Goal: Transaction & Acquisition: Purchase product/service

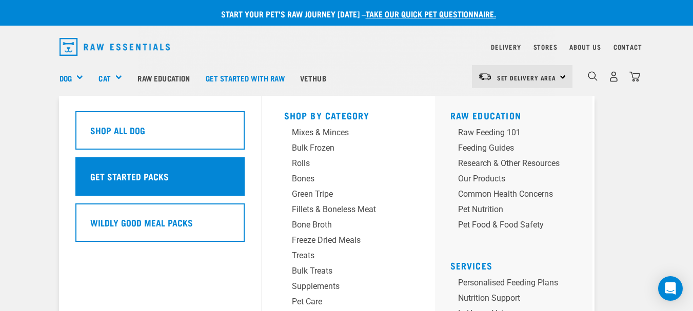
click at [114, 177] on h5 "Get Started Packs" at bounding box center [129, 176] width 79 height 13
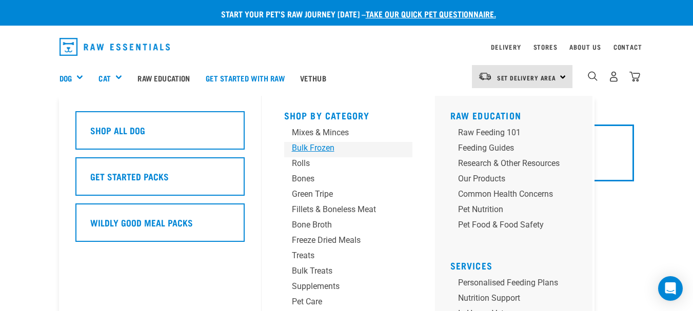
click at [302, 149] on div "Bulk Frozen" at bounding box center [340, 148] width 96 height 12
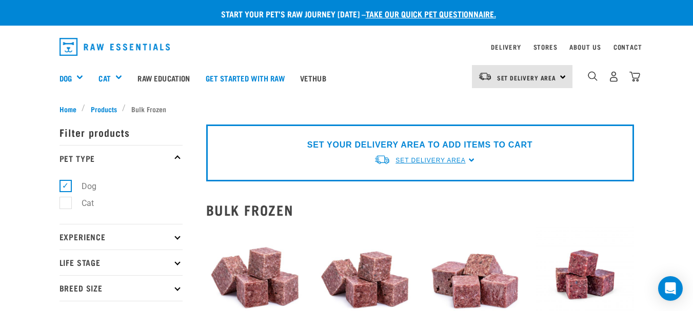
click at [420, 163] on span "Set Delivery Area" at bounding box center [431, 160] width 70 height 7
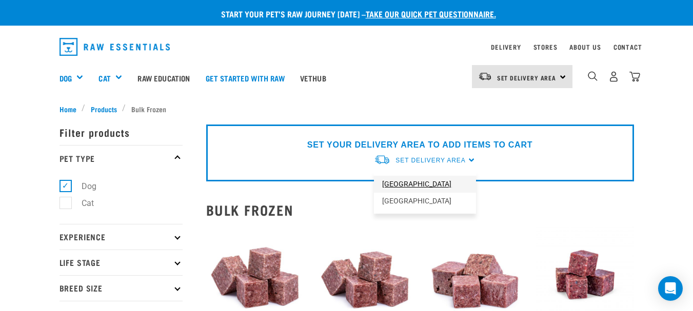
click at [420, 180] on link "[GEOGRAPHIC_DATA]" at bounding box center [425, 184] width 102 height 17
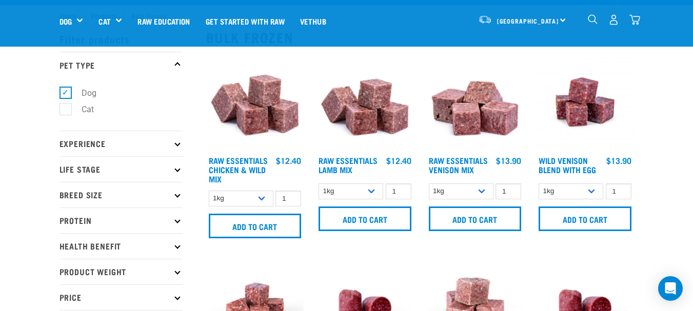
scroll to position [103, 0]
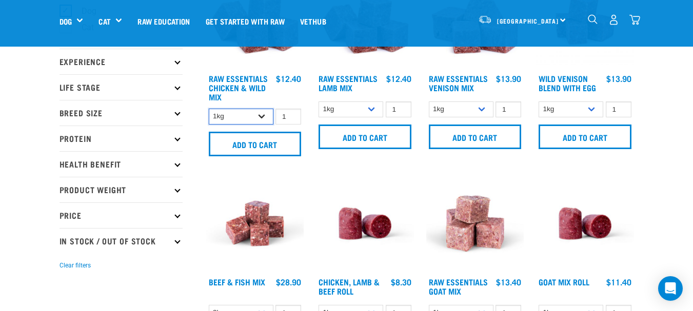
click at [266, 119] on select "1kg 3kg Bulk (10kg)" at bounding box center [241, 117] width 65 height 16
click at [209, 109] on select "1kg 3kg Bulk (10kg)" at bounding box center [241, 117] width 65 height 16
click at [258, 116] on select "1kg 3kg Bulk (10kg)" at bounding box center [241, 117] width 65 height 16
select select "709"
click at [209, 109] on select "1kg 3kg Bulk (10kg)" at bounding box center [241, 117] width 65 height 16
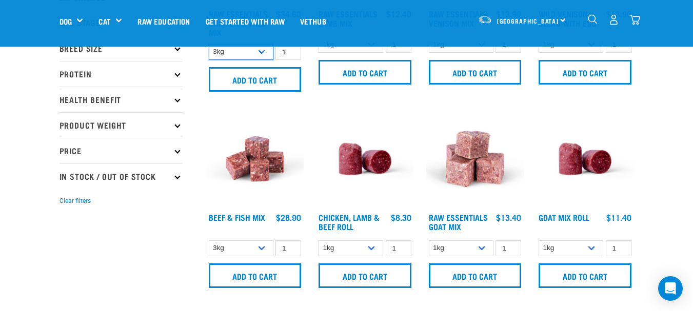
scroll to position [186, 0]
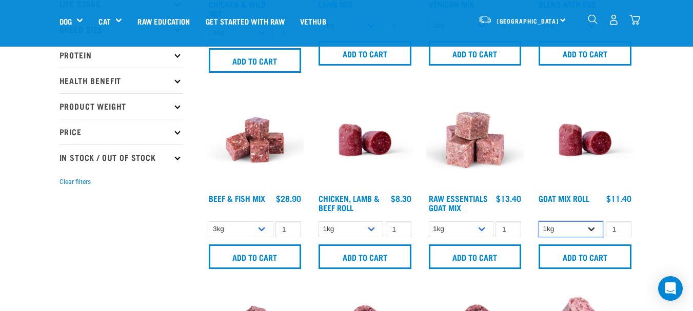
click at [586, 232] on select "1kg Bulk (10kg)" at bounding box center [571, 230] width 65 height 16
click at [539, 222] on select "1kg Bulk (10kg)" at bounding box center [571, 230] width 65 height 16
click at [587, 230] on select "1kg Bulk (10kg)" at bounding box center [571, 230] width 65 height 16
select select "442100"
click at [539, 222] on select "1kg Bulk (10kg)" at bounding box center [571, 230] width 65 height 16
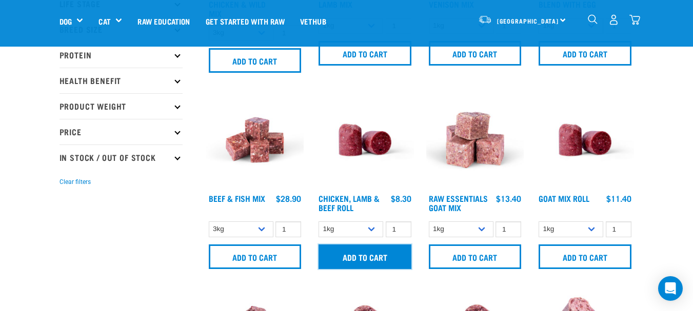
click at [390, 251] on input "Add to cart" at bounding box center [365, 257] width 93 height 25
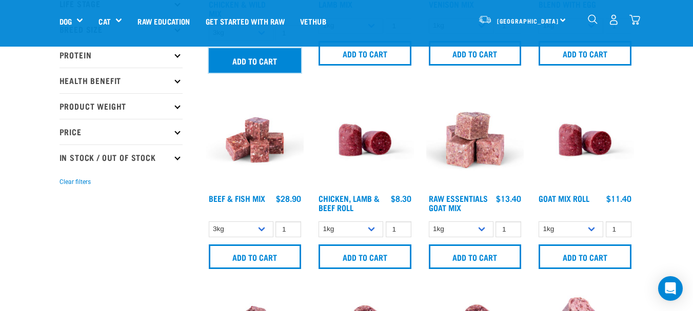
click at [250, 60] on input "Add to cart" at bounding box center [255, 60] width 93 height 25
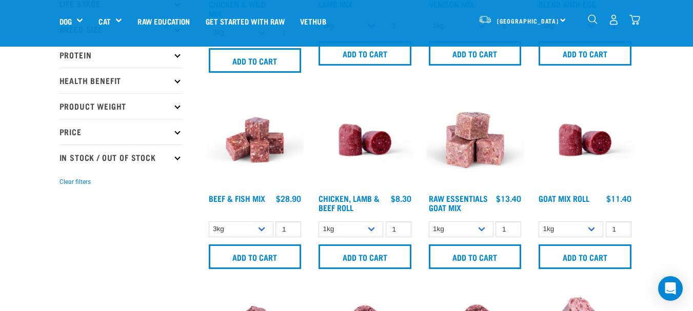
click at [674, 21] on nav "North Island North Island South Island Dog Shop All Dog Rolls Cat" at bounding box center [346, 21] width 693 height 41
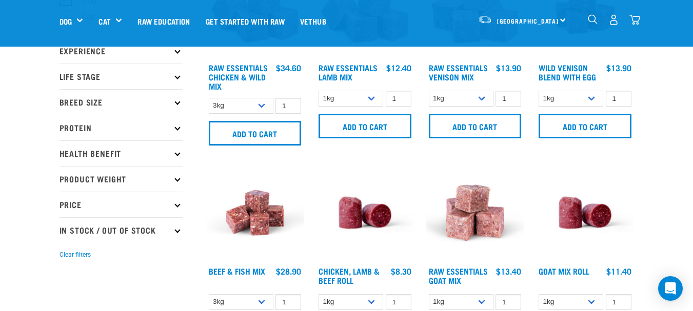
scroll to position [102, 0]
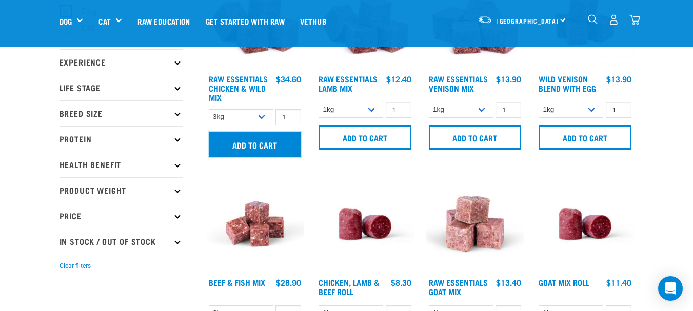
click at [260, 150] on input "Add to cart" at bounding box center [255, 144] width 93 height 25
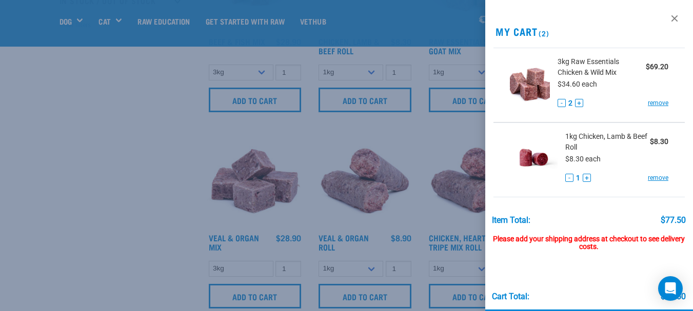
scroll to position [347, 0]
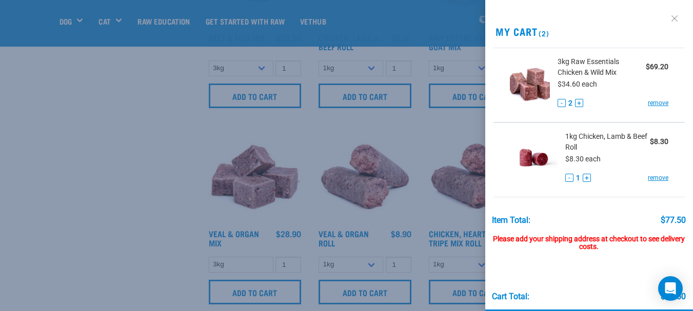
click at [670, 19] on link at bounding box center [674, 18] width 16 height 16
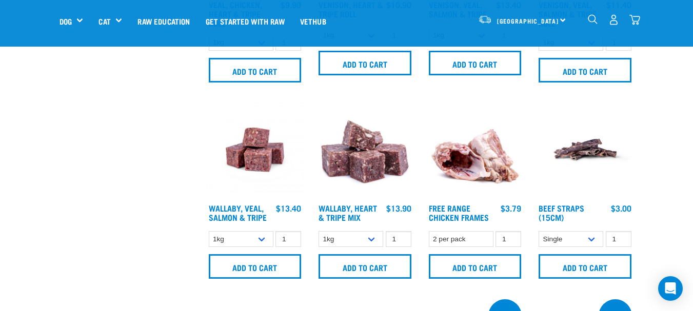
scroll to position [789, 0]
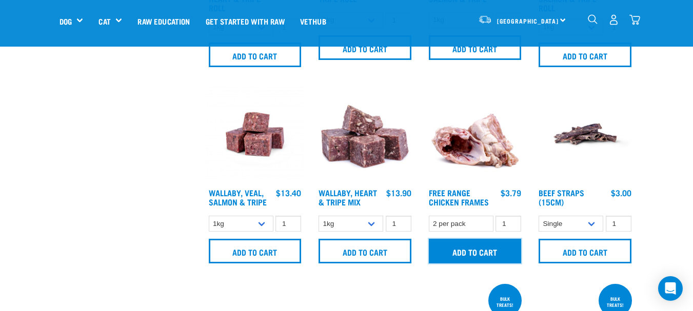
click at [486, 252] on input "Add to cart" at bounding box center [475, 251] width 93 height 25
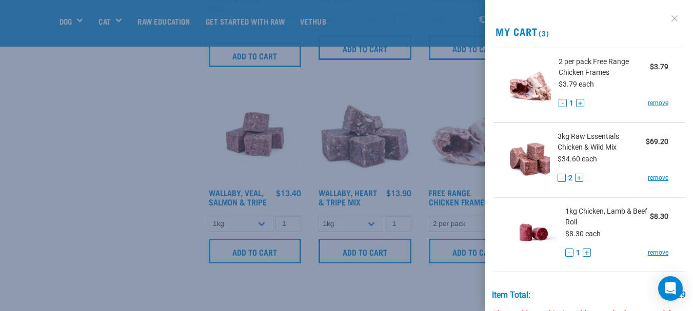
click at [667, 22] on link at bounding box center [674, 18] width 16 height 16
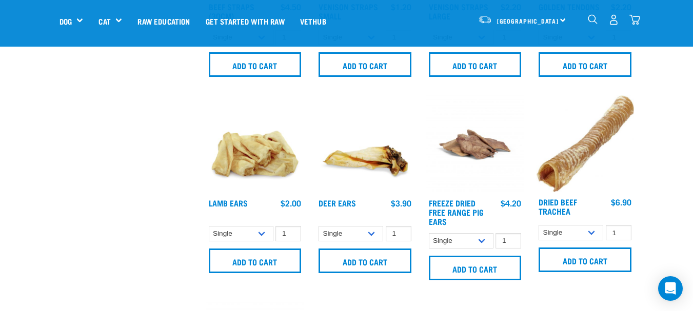
scroll to position [1203, 0]
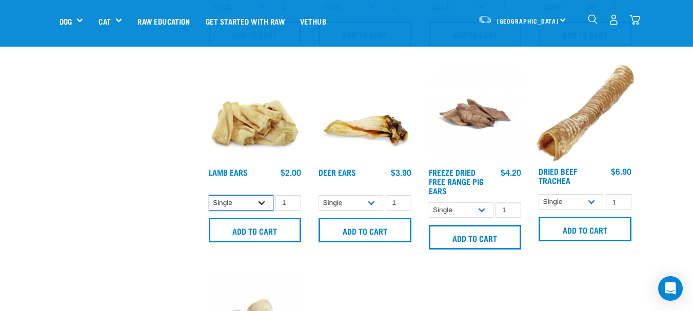
click at [255, 201] on select "Single 10 per pack 1kg" at bounding box center [241, 203] width 65 height 16
click at [209, 195] on select "Single 10 per pack 1kg" at bounding box center [241, 203] width 65 height 16
click at [253, 202] on select "Single 10 per pack 1kg" at bounding box center [241, 203] width 65 height 16
click at [209, 195] on select "Single 10 per pack 1kg" at bounding box center [241, 203] width 65 height 16
click at [261, 202] on select "Single 10 per pack 1kg" at bounding box center [241, 203] width 65 height 16
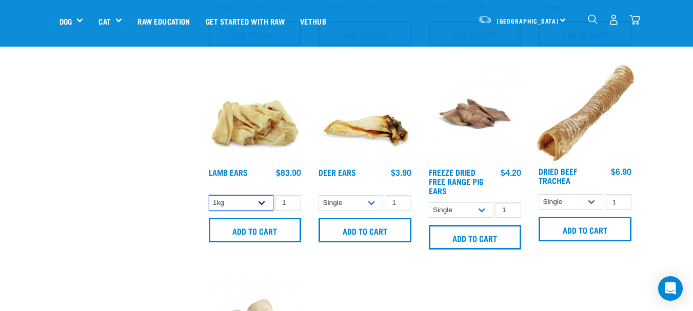
select select "56302"
click at [209, 195] on select "Single 10 per pack 1kg" at bounding box center [241, 203] width 65 height 16
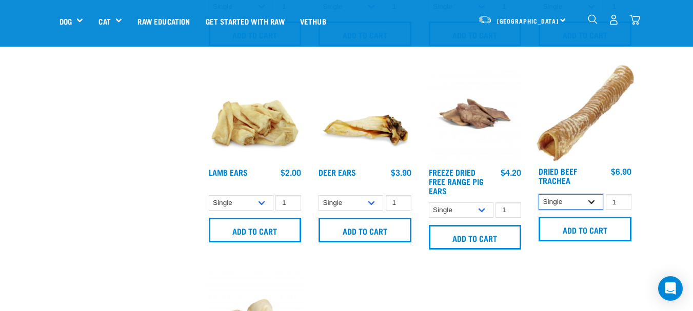
click at [583, 200] on select "Single 10 per pack" at bounding box center [571, 202] width 65 height 16
select select "251918"
click at [539, 194] on select "Single 10 per pack" at bounding box center [571, 202] width 65 height 16
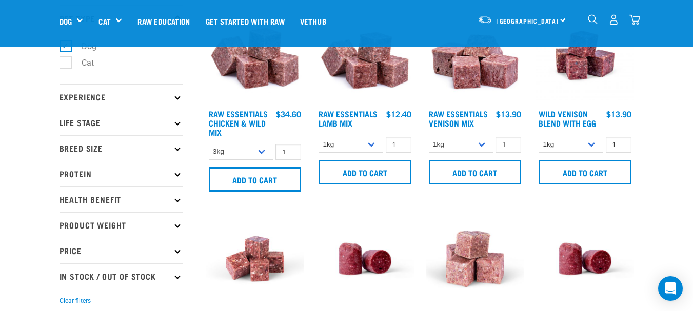
scroll to position [0, 0]
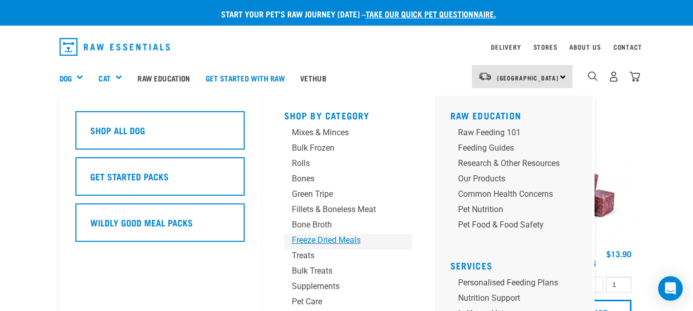
click at [339, 238] on div "Freeze Dried Meals" at bounding box center [340, 240] width 96 height 12
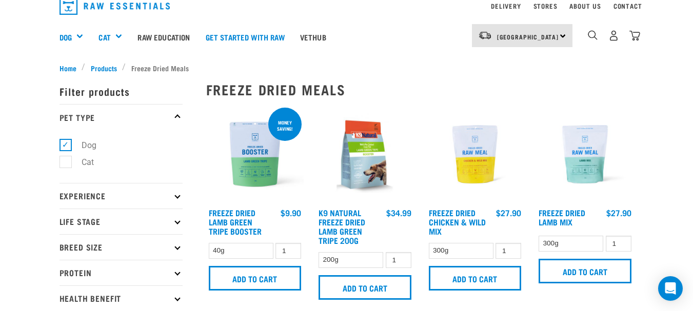
scroll to position [21, 0]
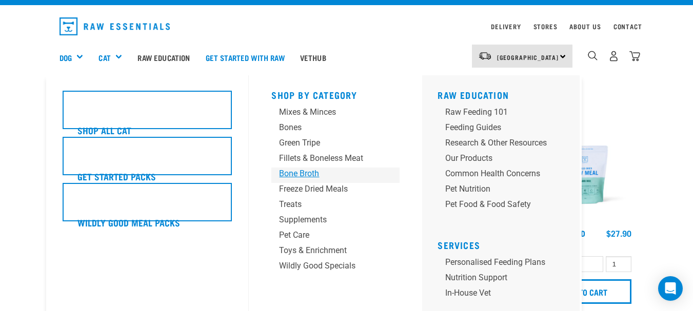
click at [327, 172] on div "Bone Broth" at bounding box center [327, 174] width 96 height 12
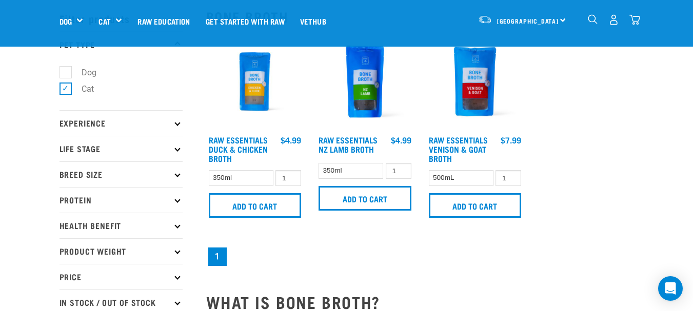
scroll to position [62, 0]
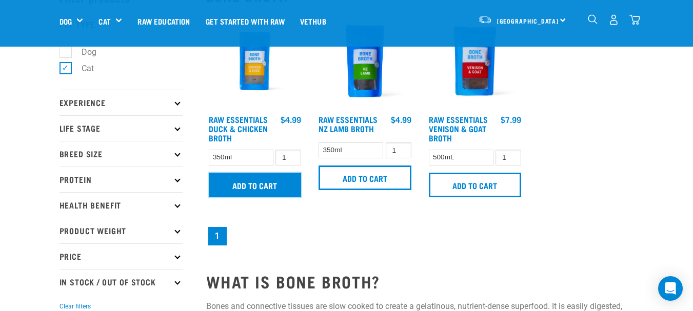
click at [256, 186] on input "Add to cart" at bounding box center [255, 185] width 93 height 25
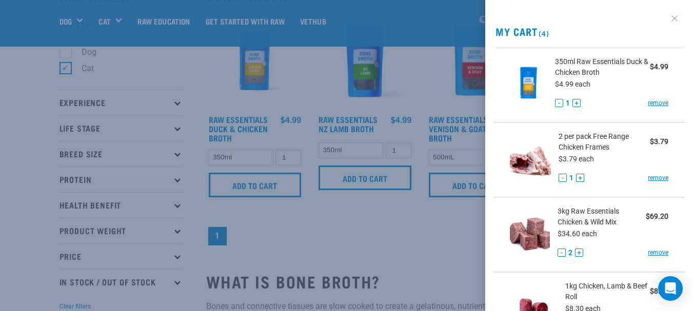
click at [670, 21] on link at bounding box center [674, 18] width 16 height 16
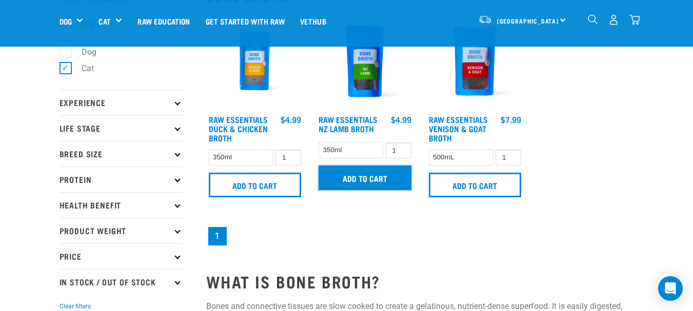
click at [365, 183] on input "Add to cart" at bounding box center [365, 178] width 93 height 25
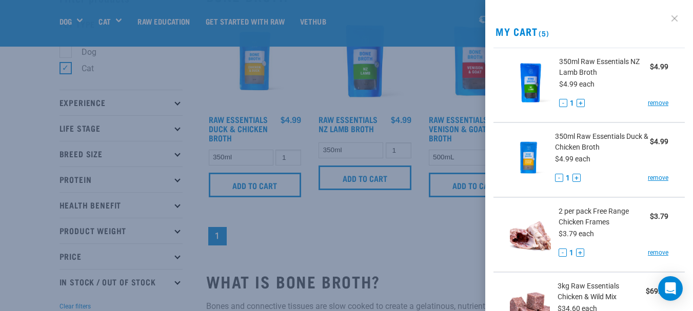
click at [669, 18] on link at bounding box center [674, 18] width 16 height 16
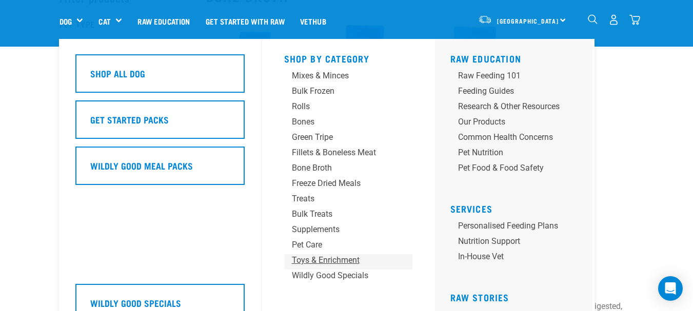
click at [338, 259] on div "Toys & Enrichment" at bounding box center [340, 260] width 96 height 12
